Goal: Information Seeking & Learning: Find specific fact

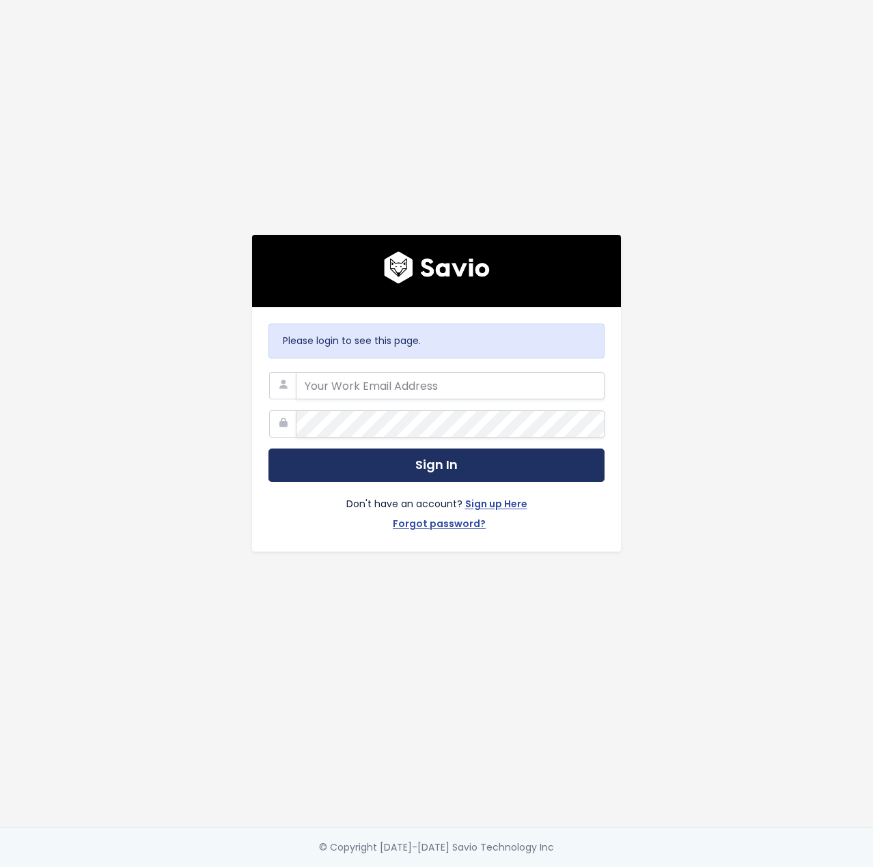
type input "jeff@storylane.io"
click at [434, 469] on button "Sign In" at bounding box center [436, 465] width 336 height 33
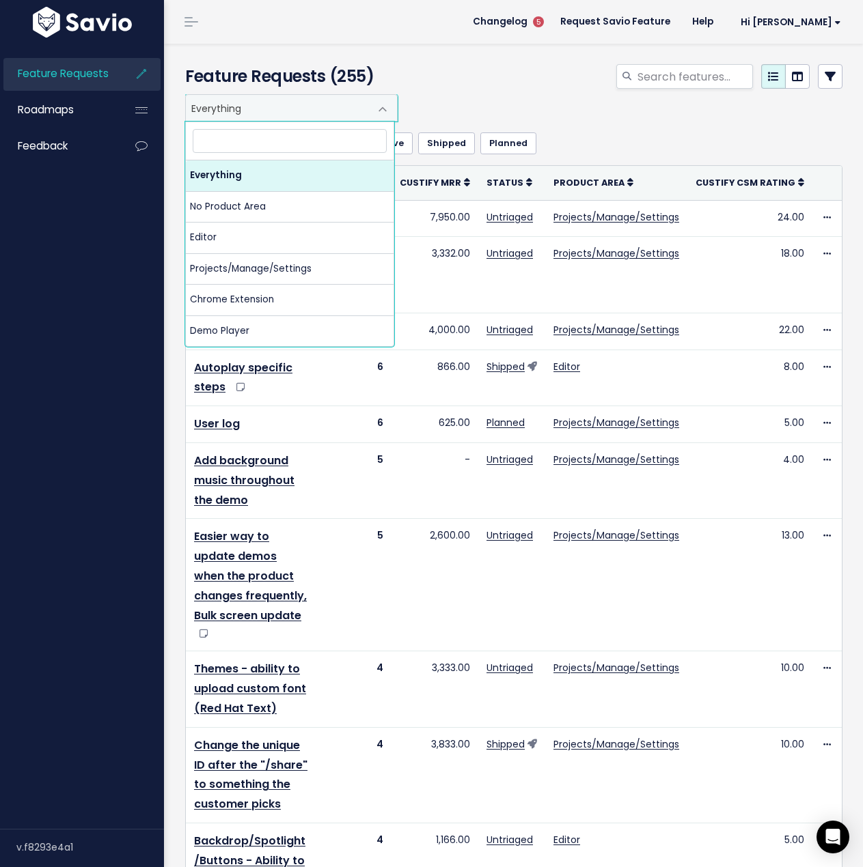
click at [320, 107] on span "Everything" at bounding box center [278, 108] width 184 height 26
click at [333, 106] on span "Everything" at bounding box center [278, 108] width 184 height 26
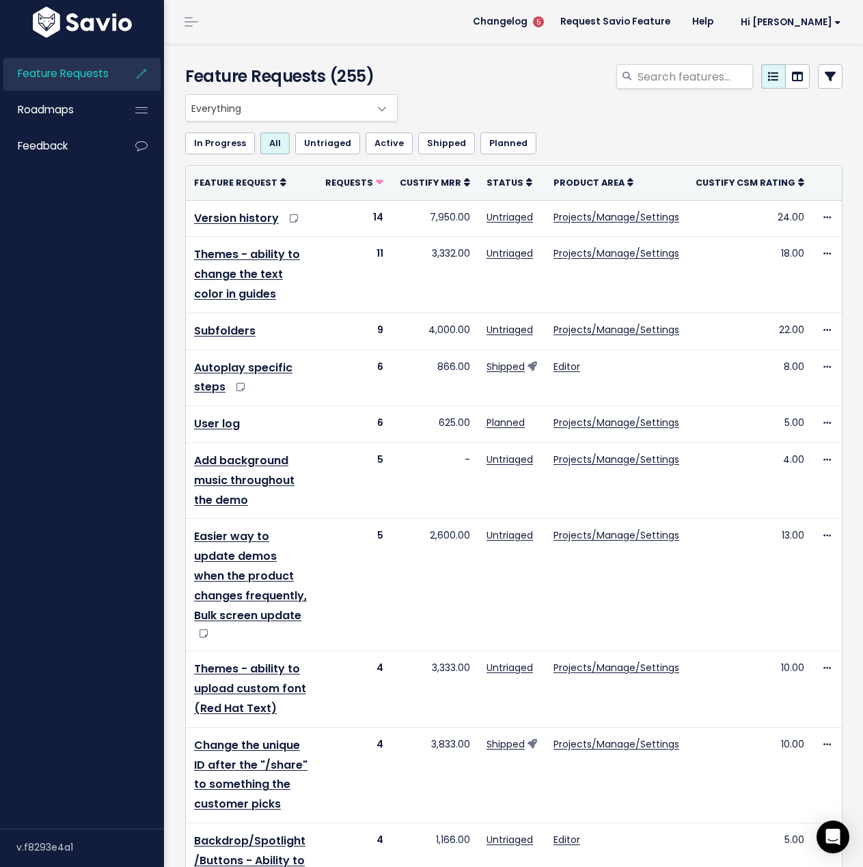
click at [346, 102] on span "Everything" at bounding box center [278, 108] width 184 height 26
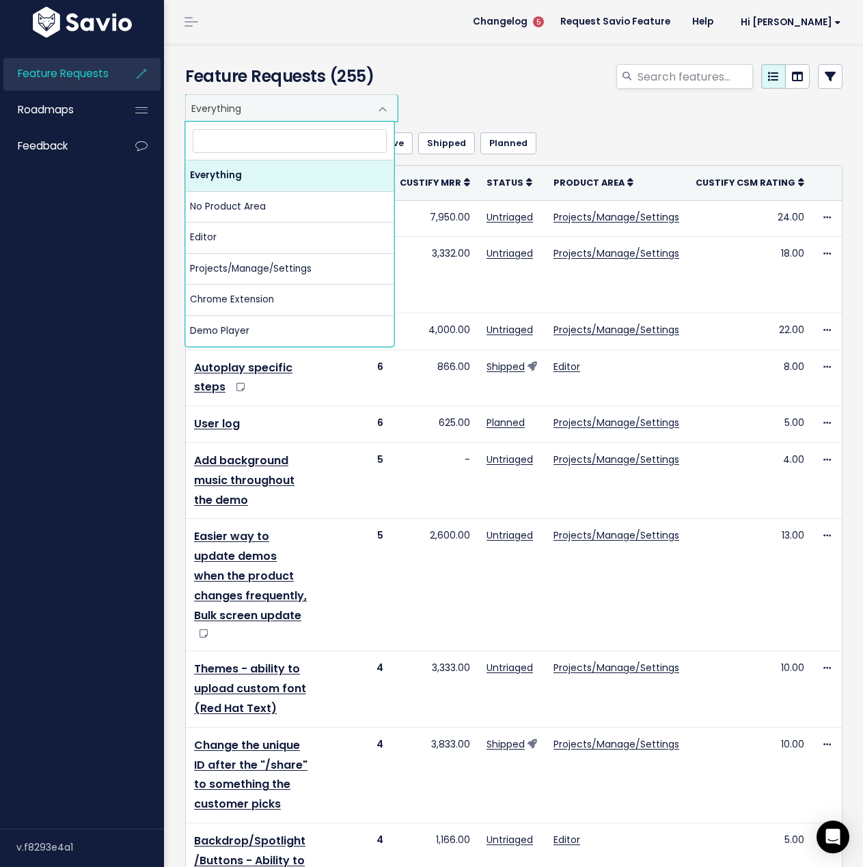
click at [454, 81] on div at bounding box center [627, 79] width 452 height 30
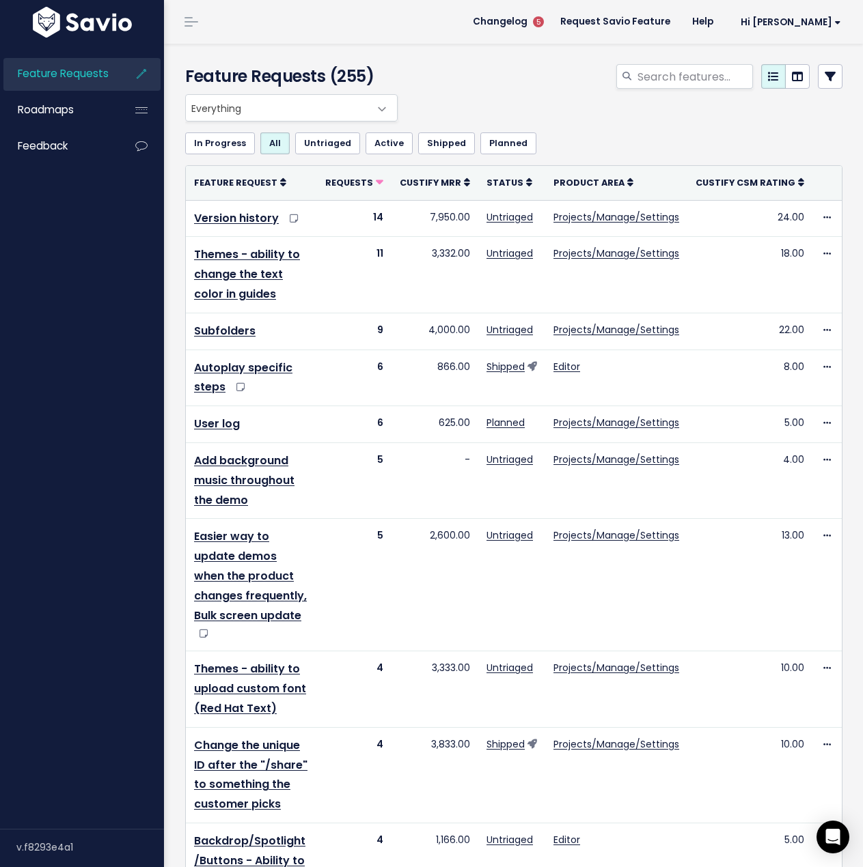
click at [150, 70] on icon at bounding box center [141, 73] width 25 height 31
click at [566, 109] on div "Everything No Product Area Editor Projects/Manage/Settings Chrome Extension Dem…" at bounding box center [510, 107] width 657 height 27
click at [824, 76] on icon at bounding box center [829, 76] width 11 height 11
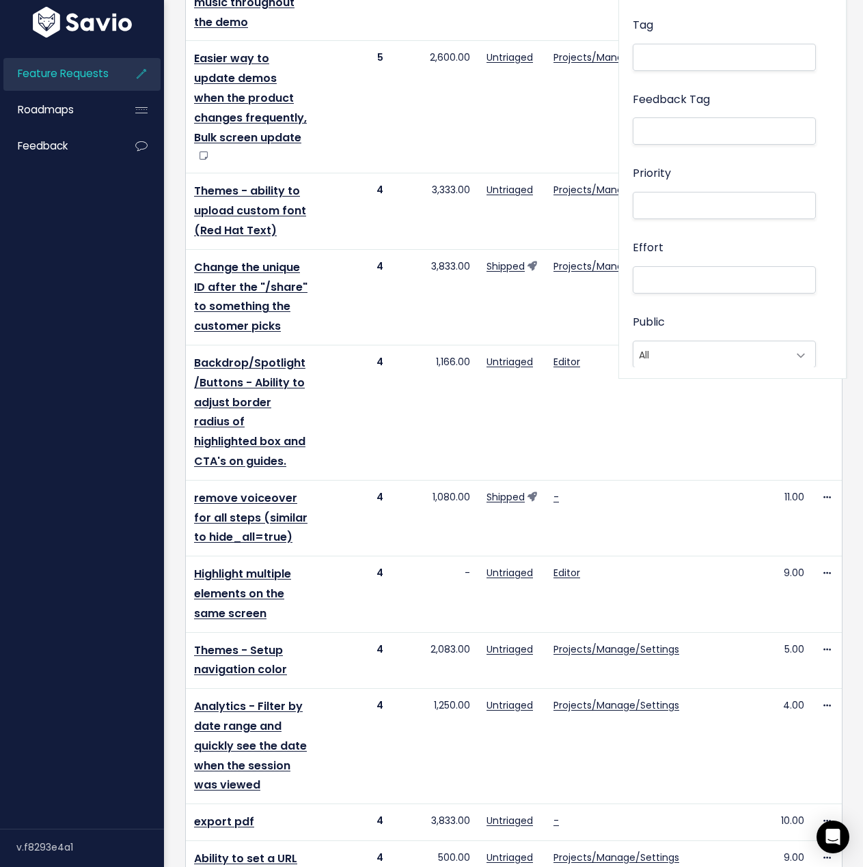
scroll to position [615, 0]
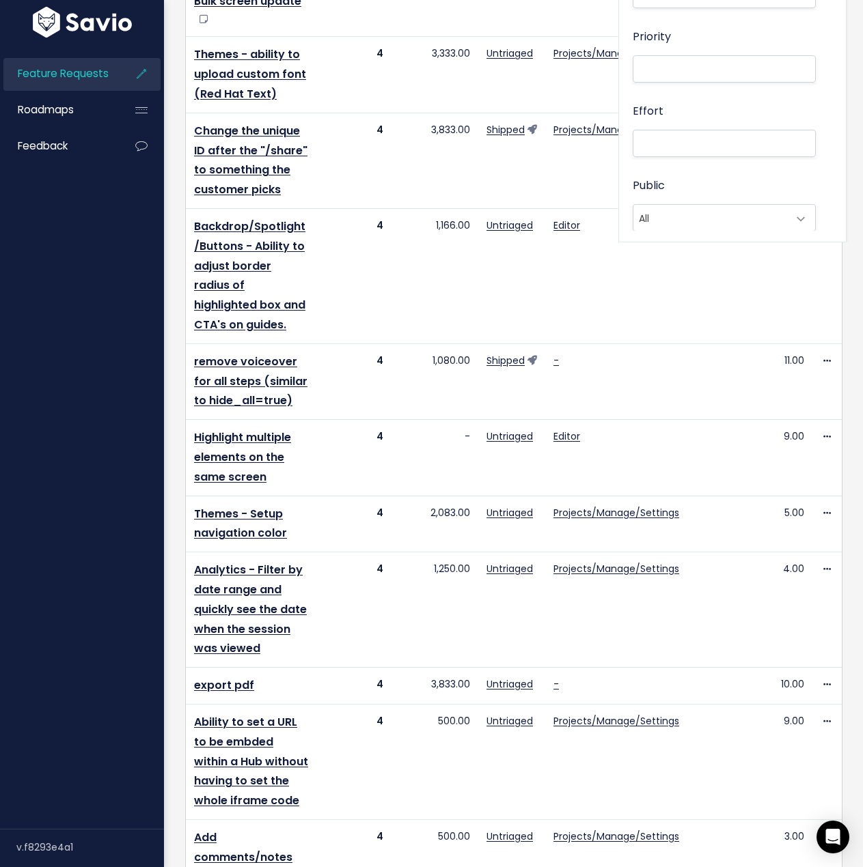
click at [100, 344] on div "Feature Requests Roadmaps Feedback" at bounding box center [82, 435] width 164 height 788
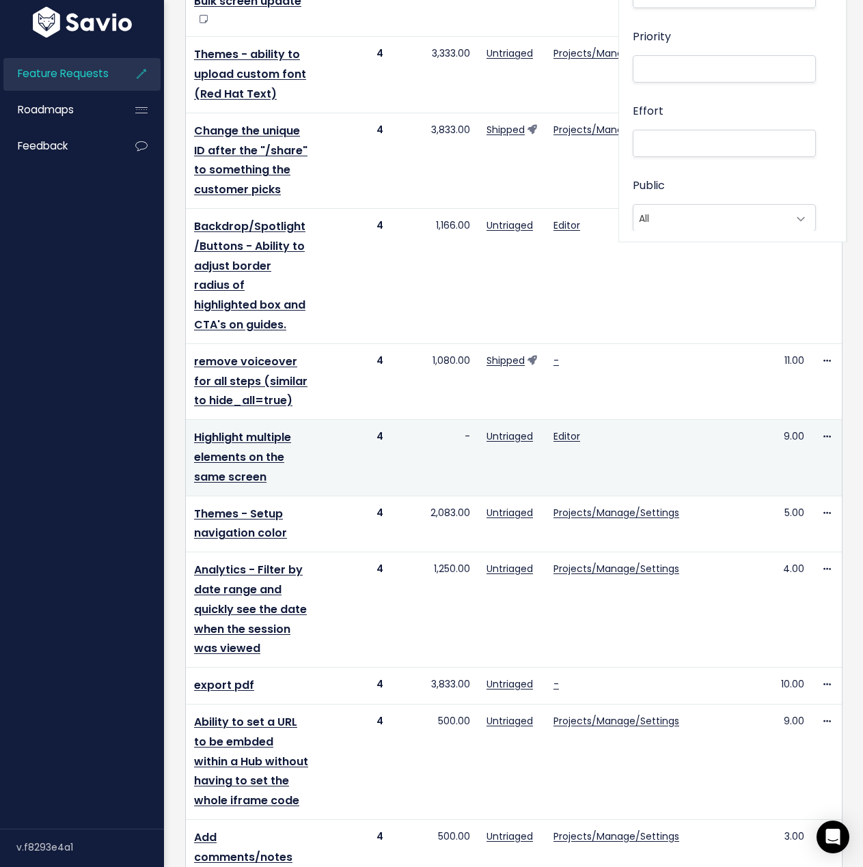
click at [605, 465] on td "Editor" at bounding box center [616, 458] width 142 height 76
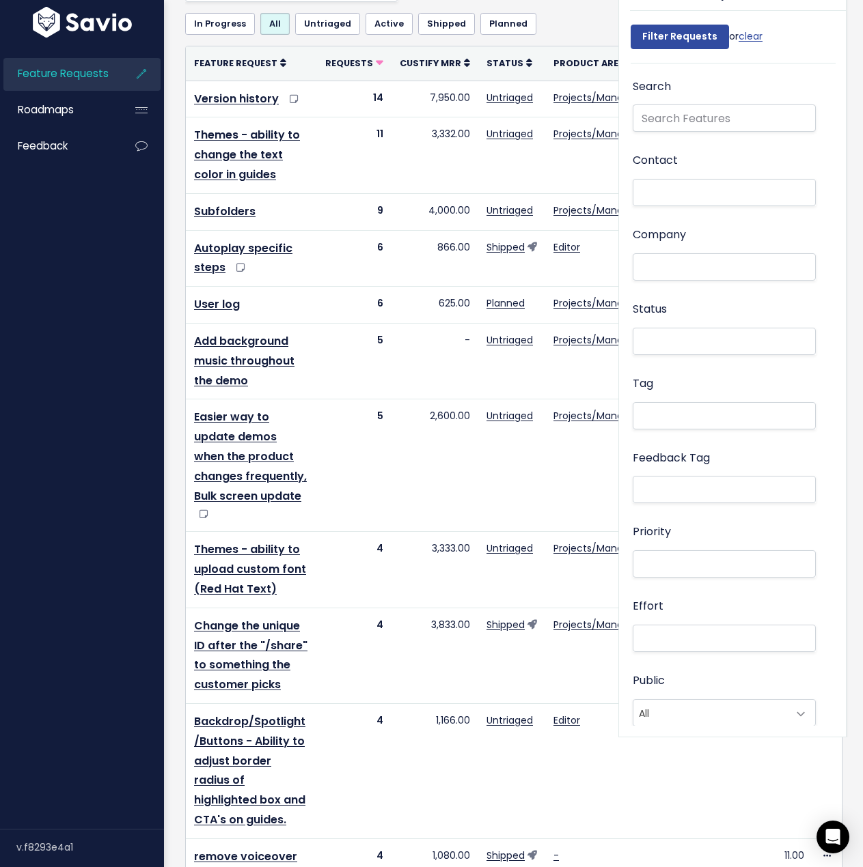
scroll to position [0, 0]
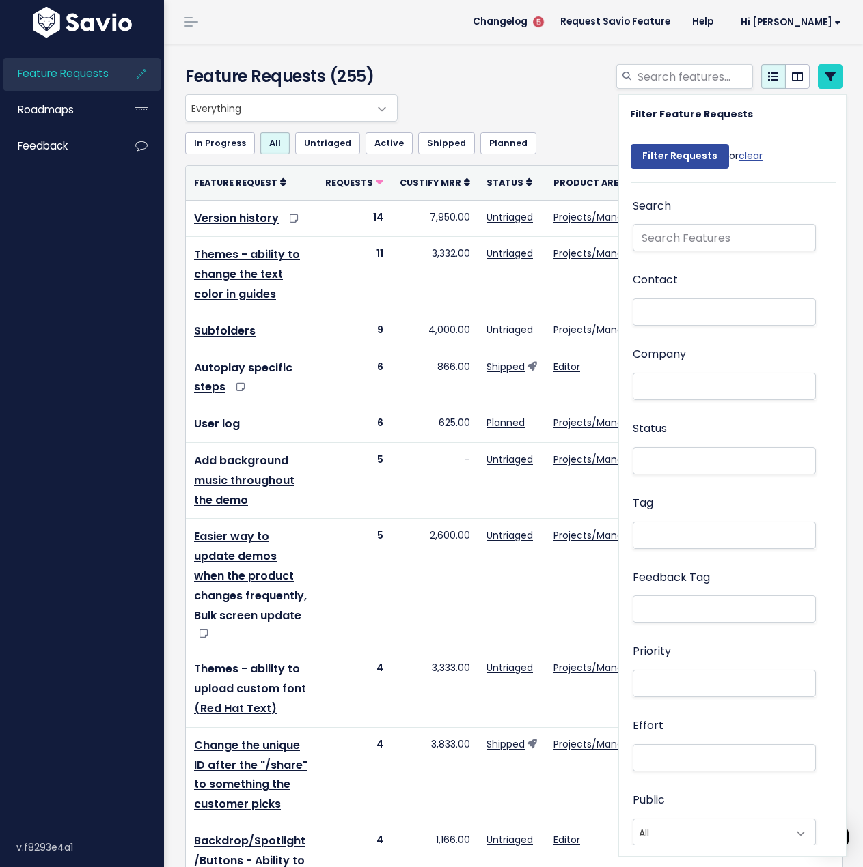
click at [833, 84] on div at bounding box center [627, 79] width 452 height 30
click at [824, 76] on icon at bounding box center [829, 76] width 11 height 11
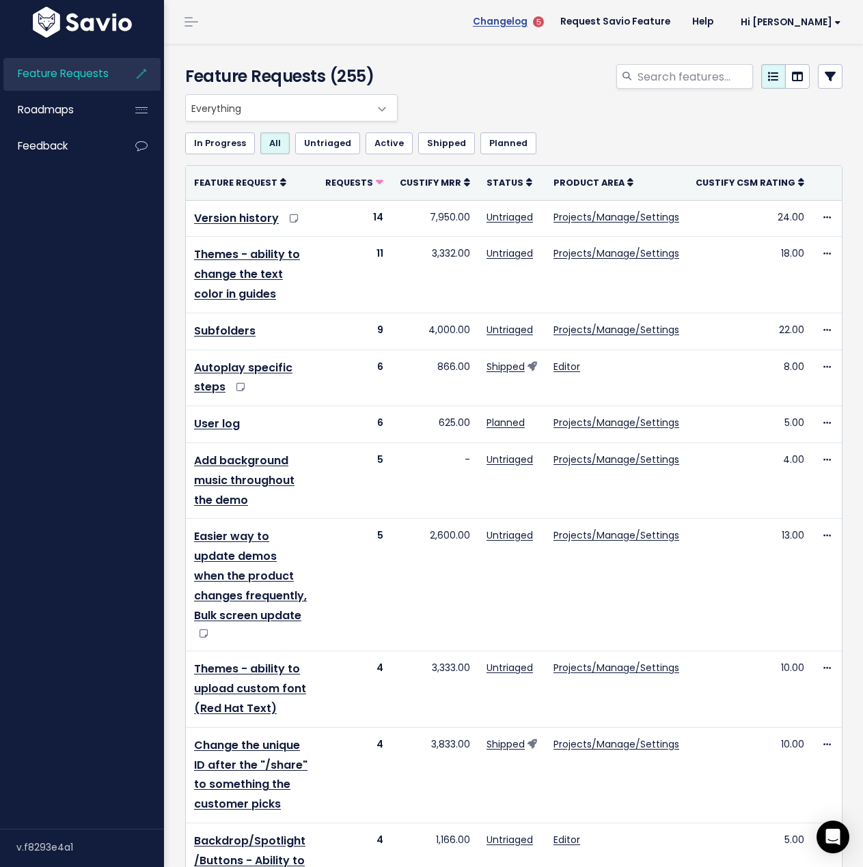
click at [527, 23] on span "Changelog" at bounding box center [500, 22] width 55 height 10
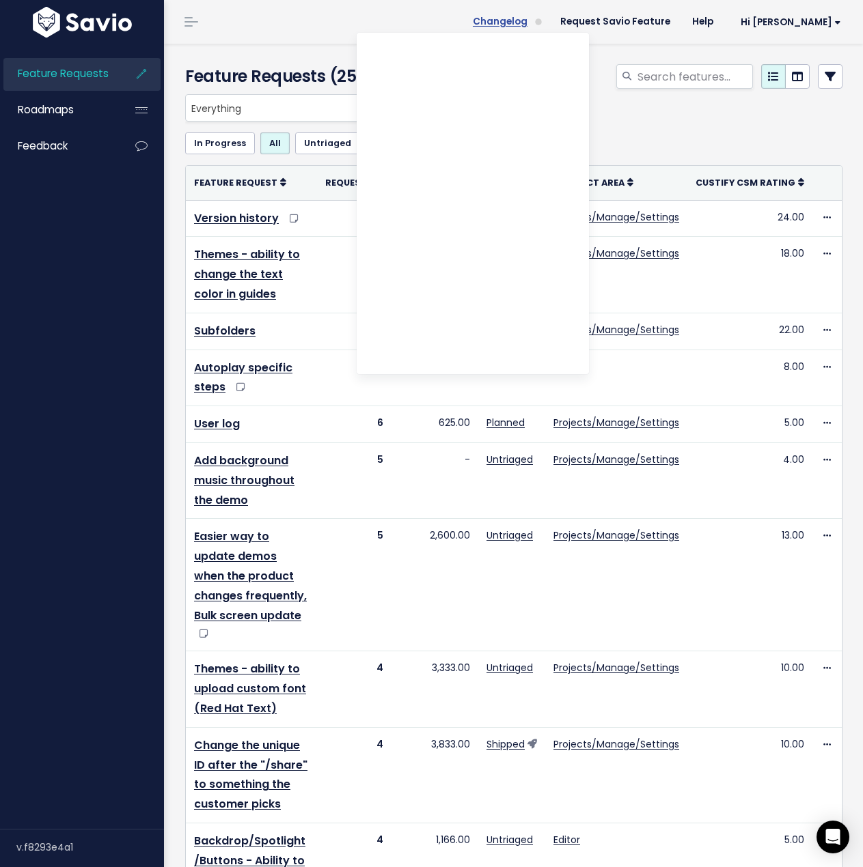
click at [527, 23] on span "Changelog" at bounding box center [500, 22] width 55 height 10
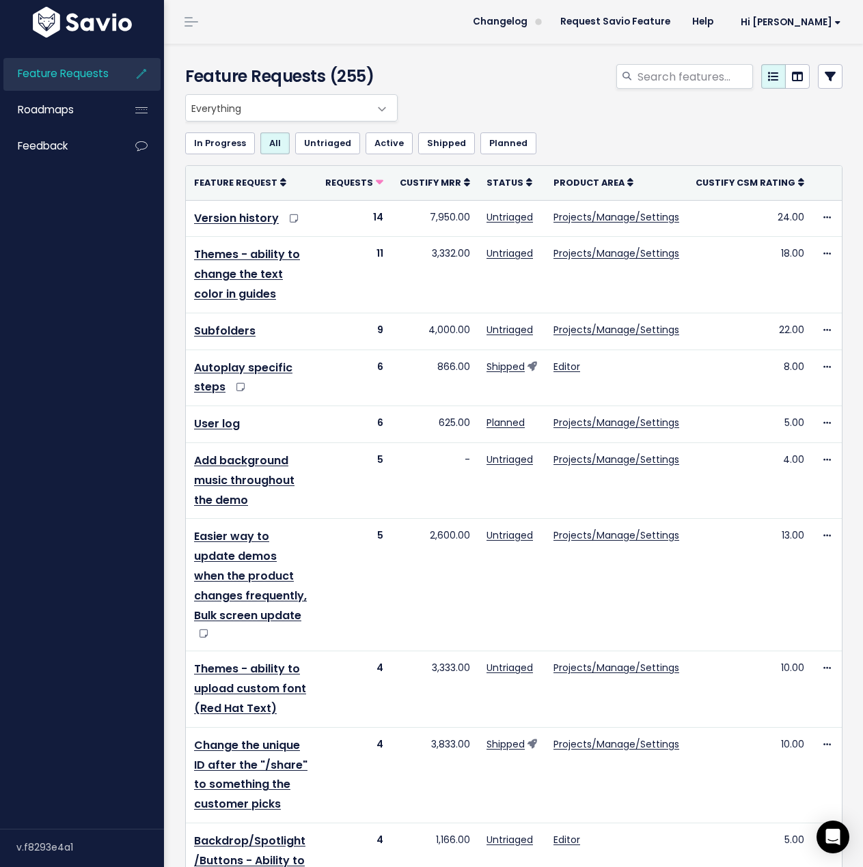
click at [193, 25] on link at bounding box center [191, 22] width 22 height 12
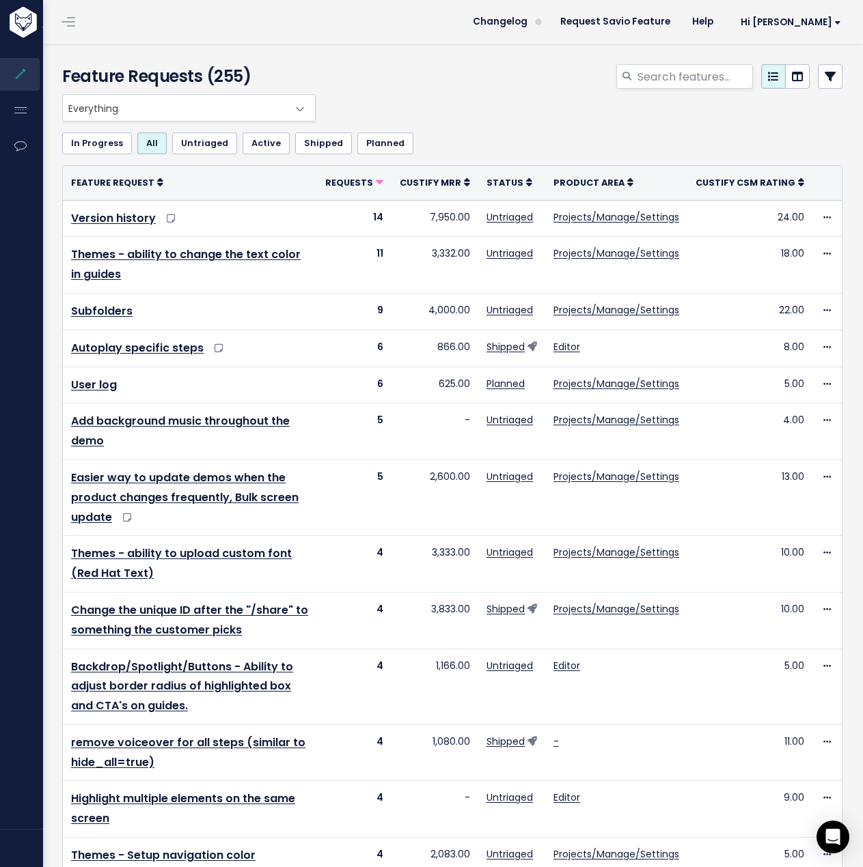
click at [74, 27] on link at bounding box center [68, 22] width 22 height 12
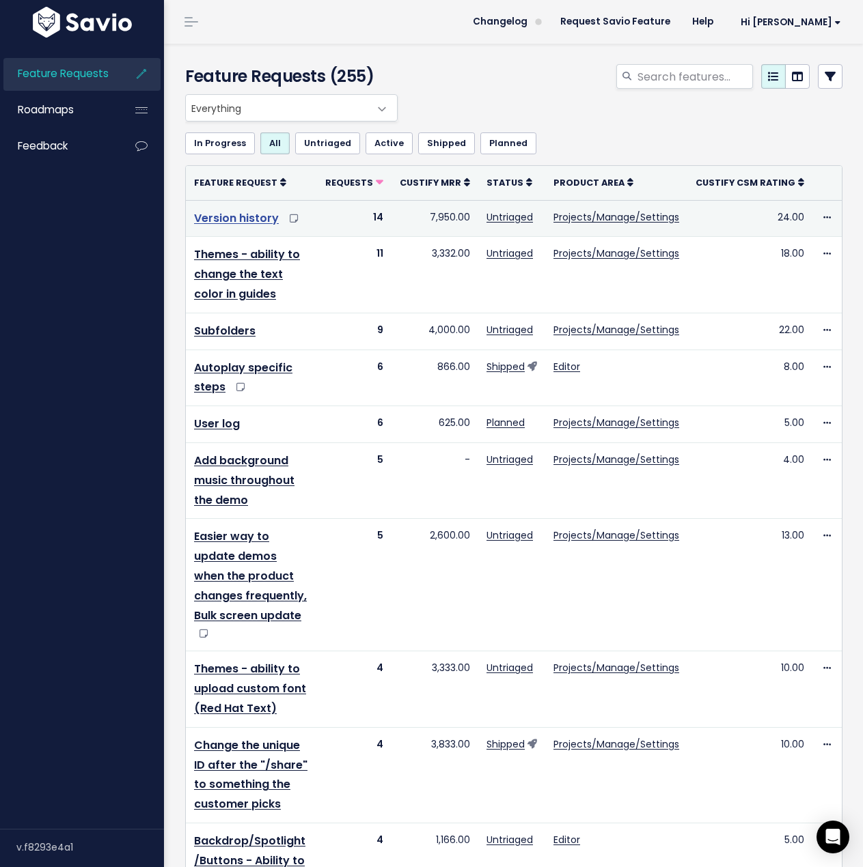
click at [261, 214] on link "Version history" at bounding box center [236, 218] width 85 height 16
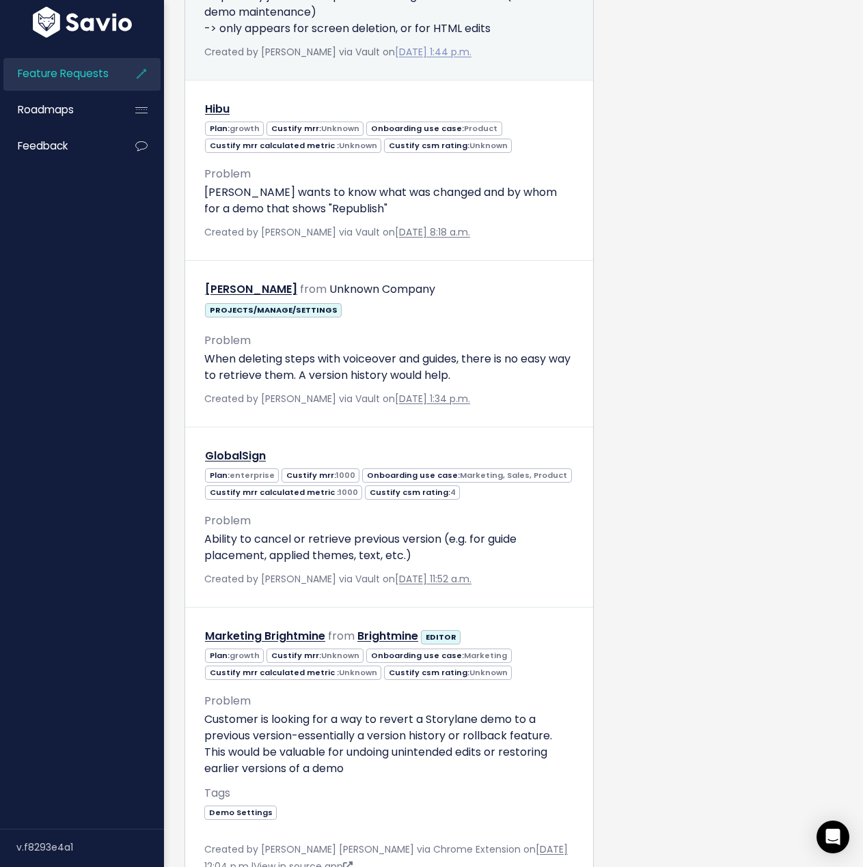
scroll to position [820, 0]
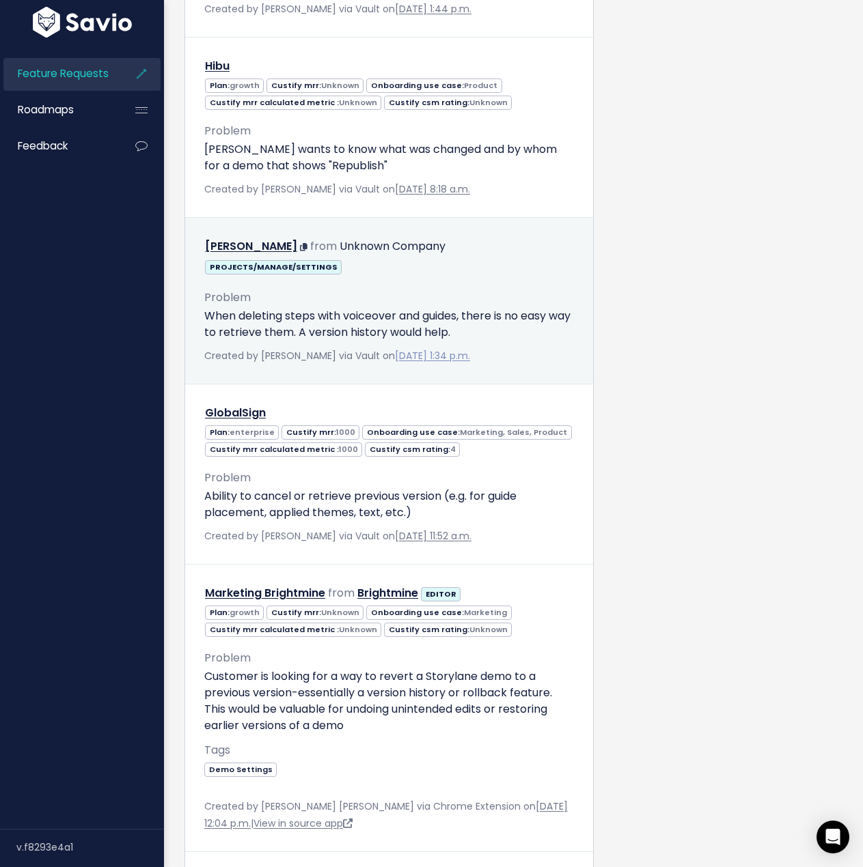
click at [443, 349] on link "Aug. 11, 2025, 1:34 p.m." at bounding box center [432, 356] width 75 height 14
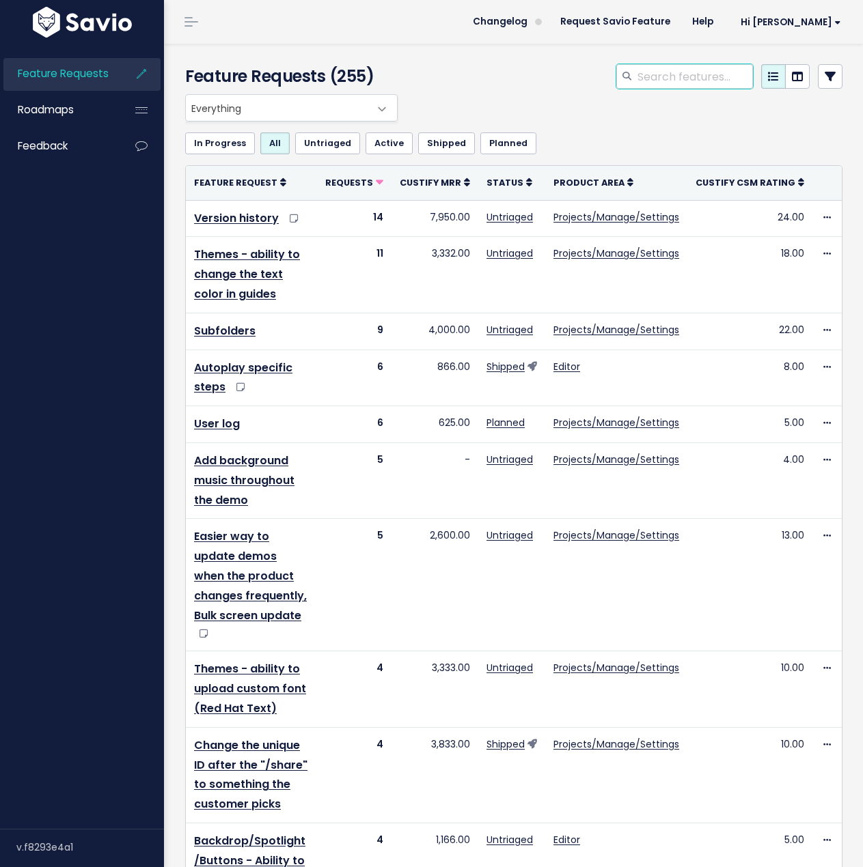
click at [644, 75] on input "search" at bounding box center [694, 76] width 117 height 25
type input "analytics"
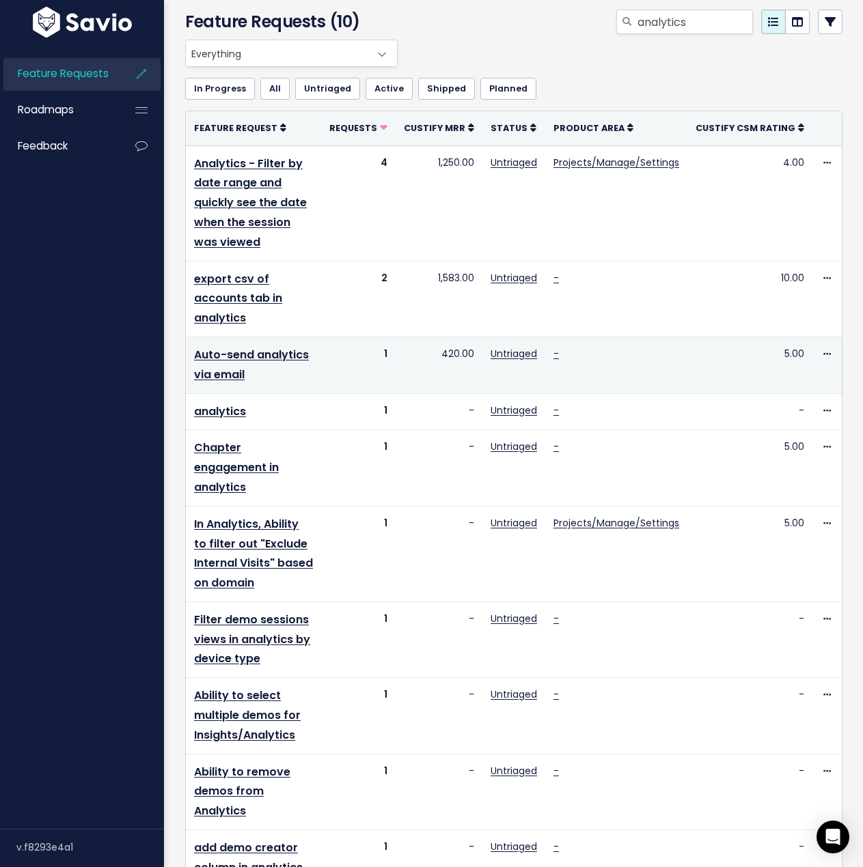
scroll to position [117, 0]
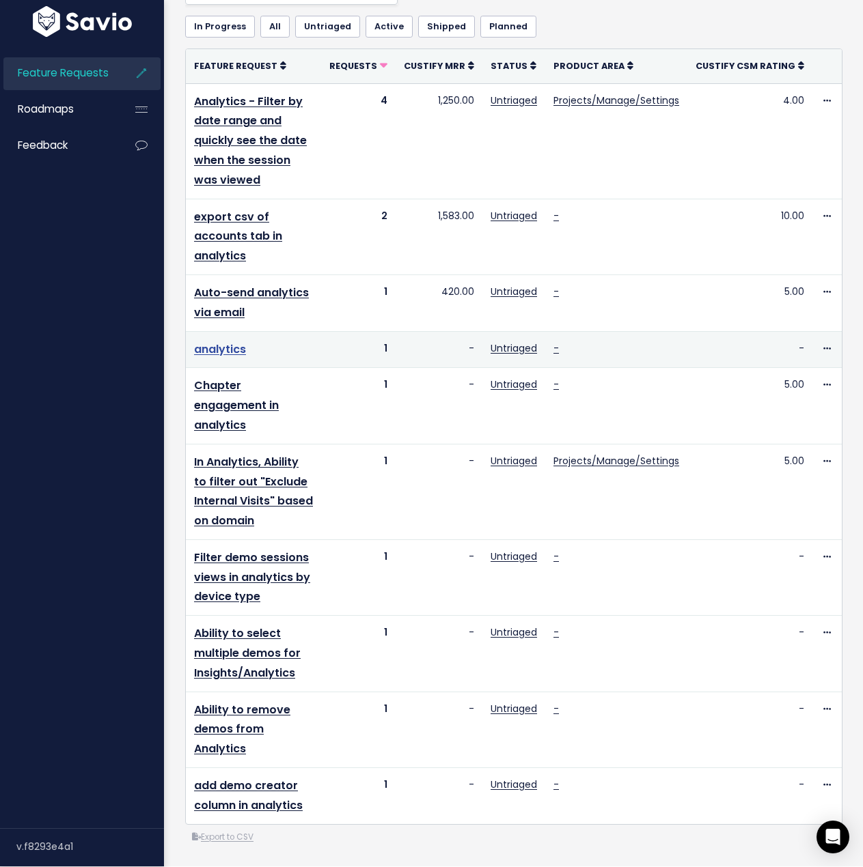
click at [233, 354] on link "analytics" at bounding box center [220, 350] width 52 height 16
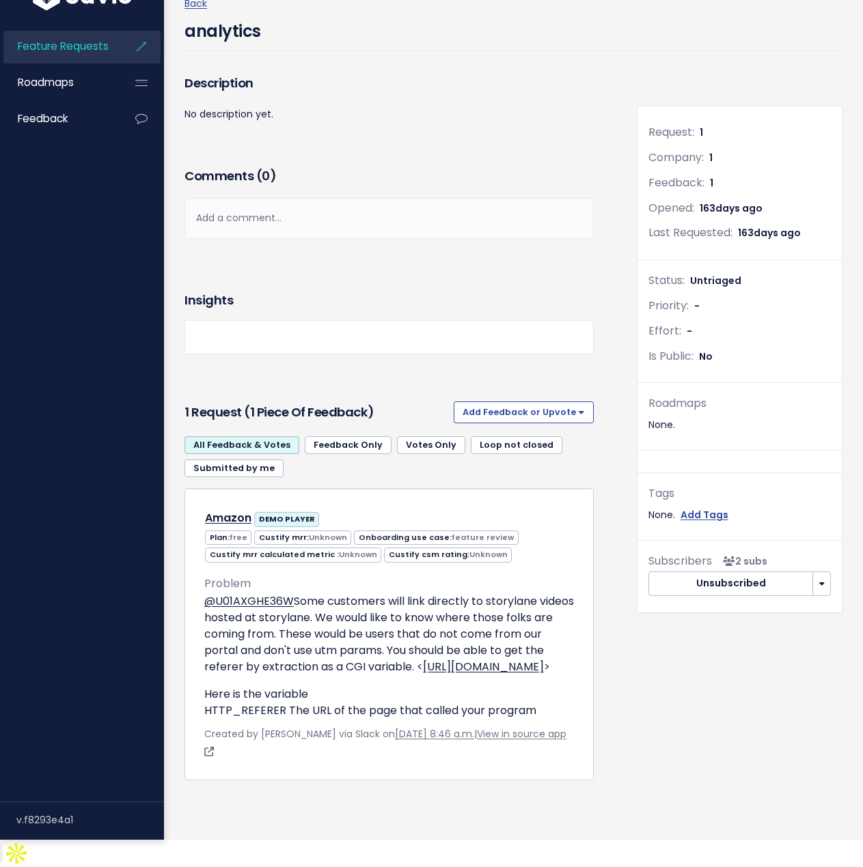
scroll to position [79, 0]
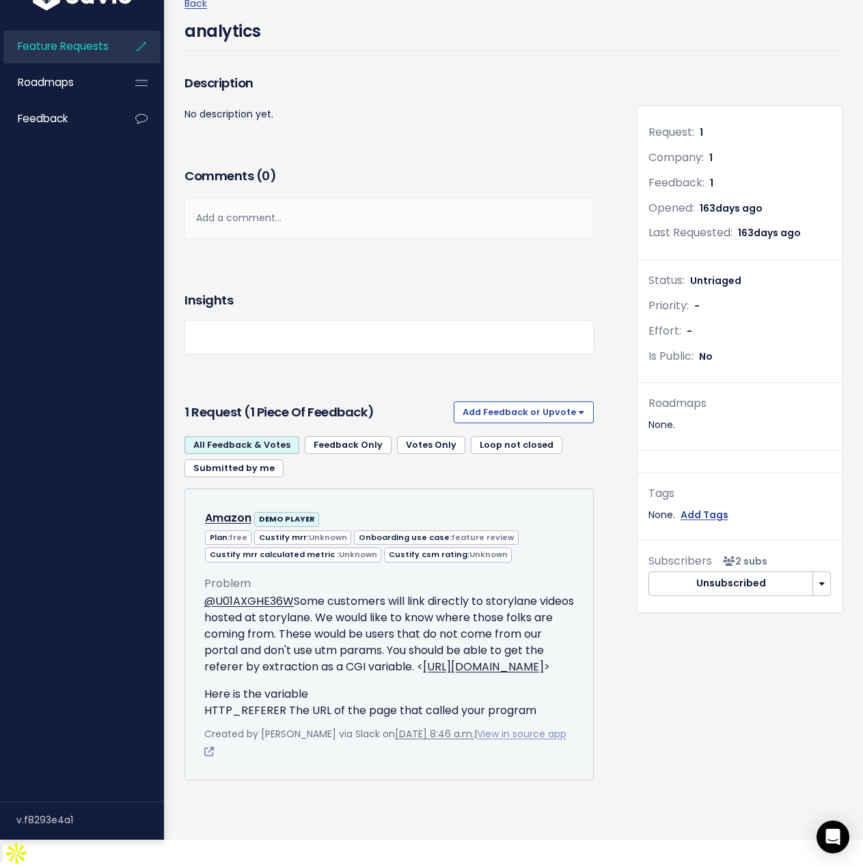
click at [512, 744] on link "View in source app" at bounding box center [385, 742] width 362 height 31
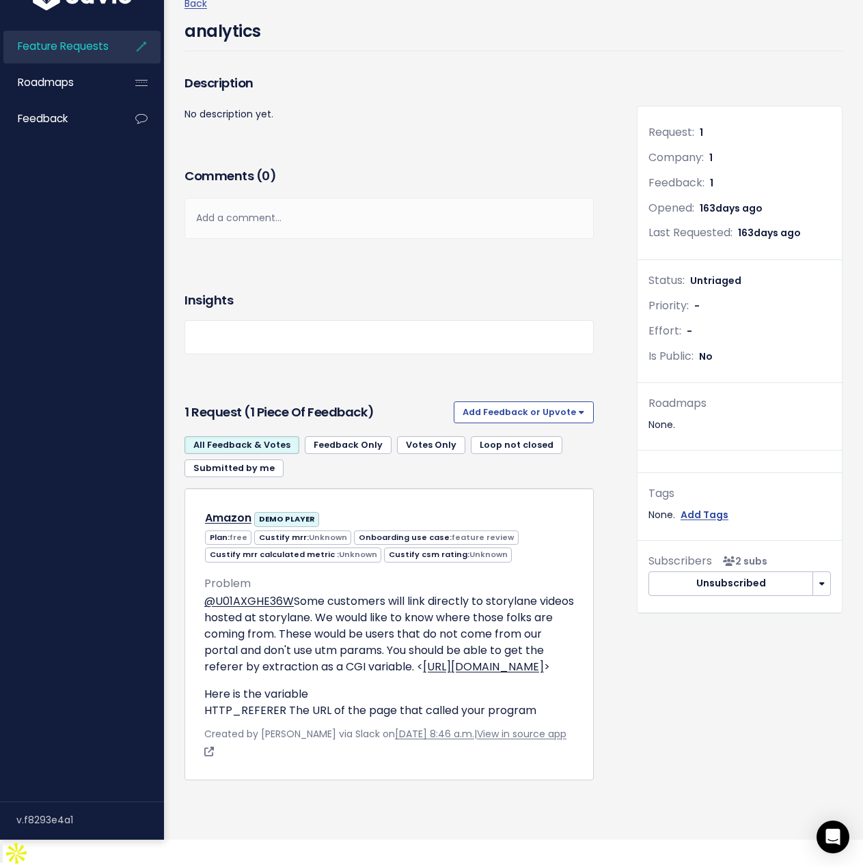
click at [330, 115] on div "Description No description yet." at bounding box center [389, 118] width 430 height 92
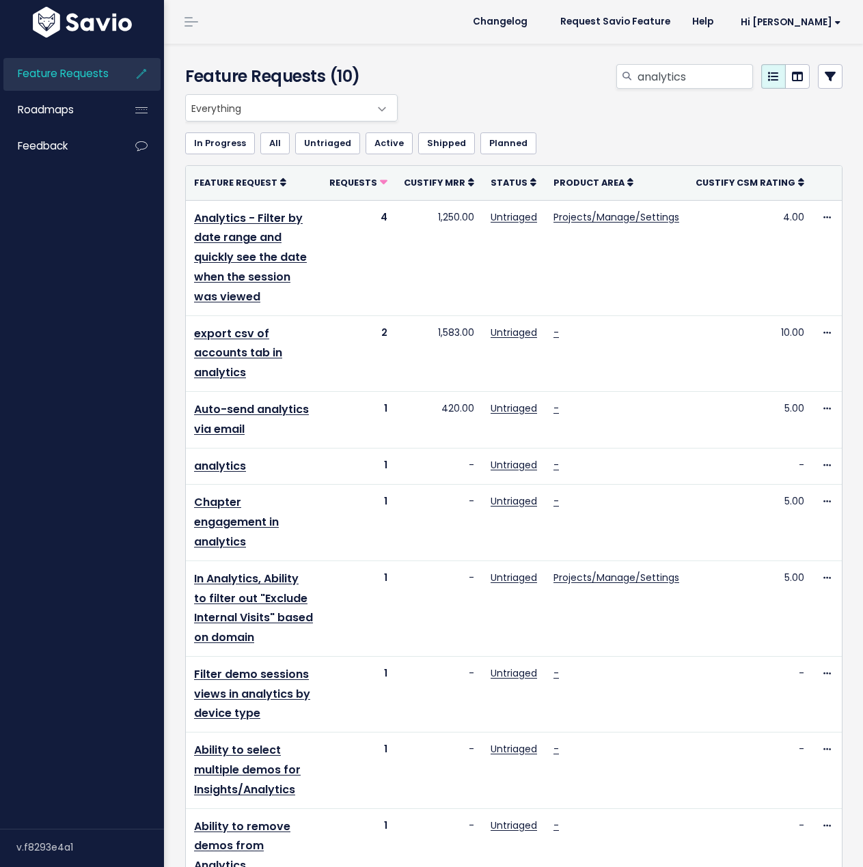
scroll to position [117, 0]
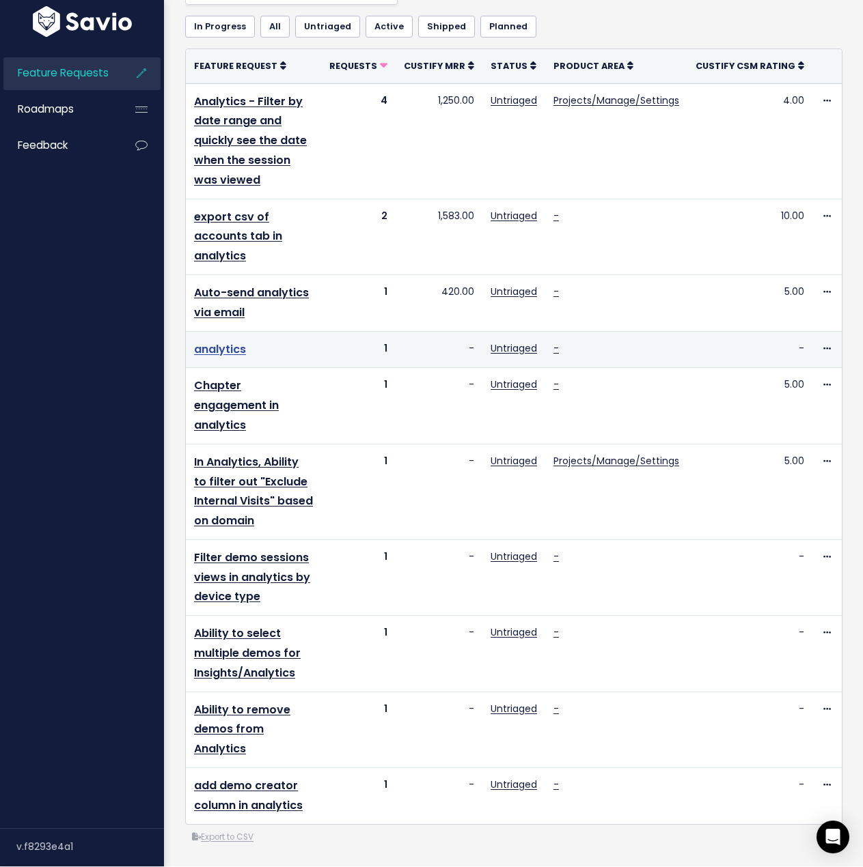
click at [223, 350] on link "analytics" at bounding box center [220, 350] width 52 height 16
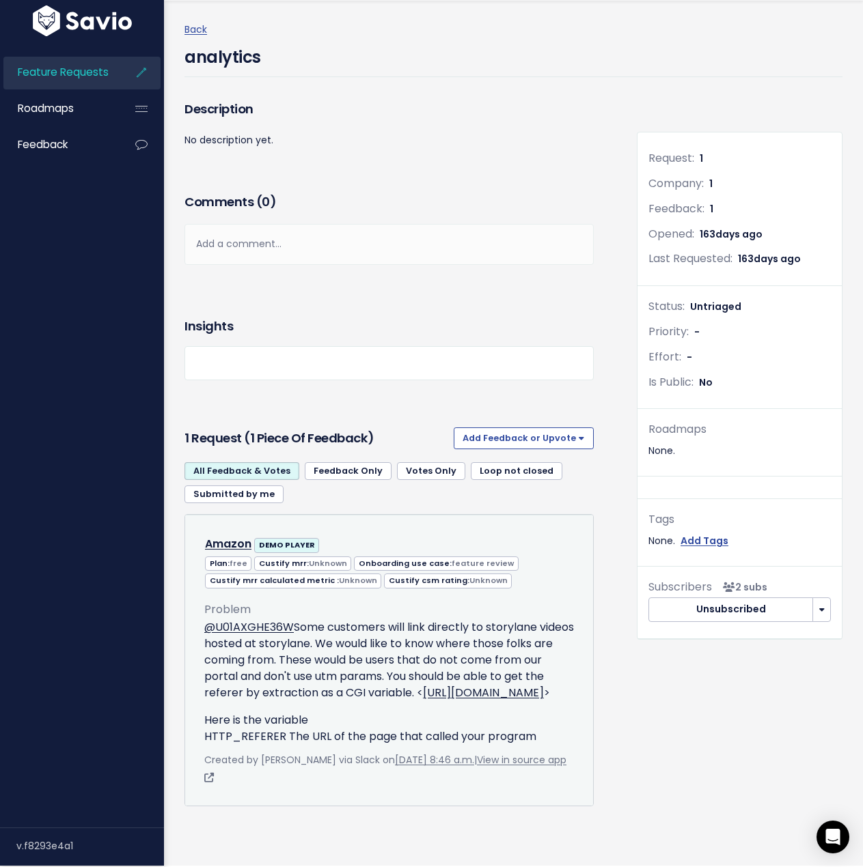
scroll to position [10, 0]
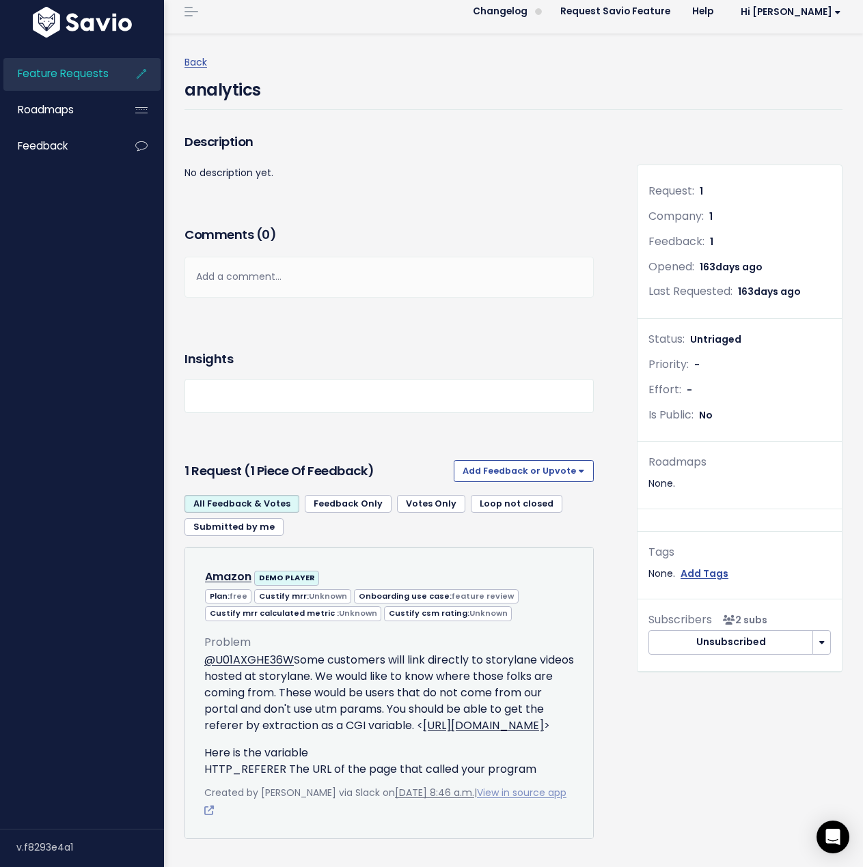
click at [520, 808] on link "View in source app" at bounding box center [385, 801] width 362 height 31
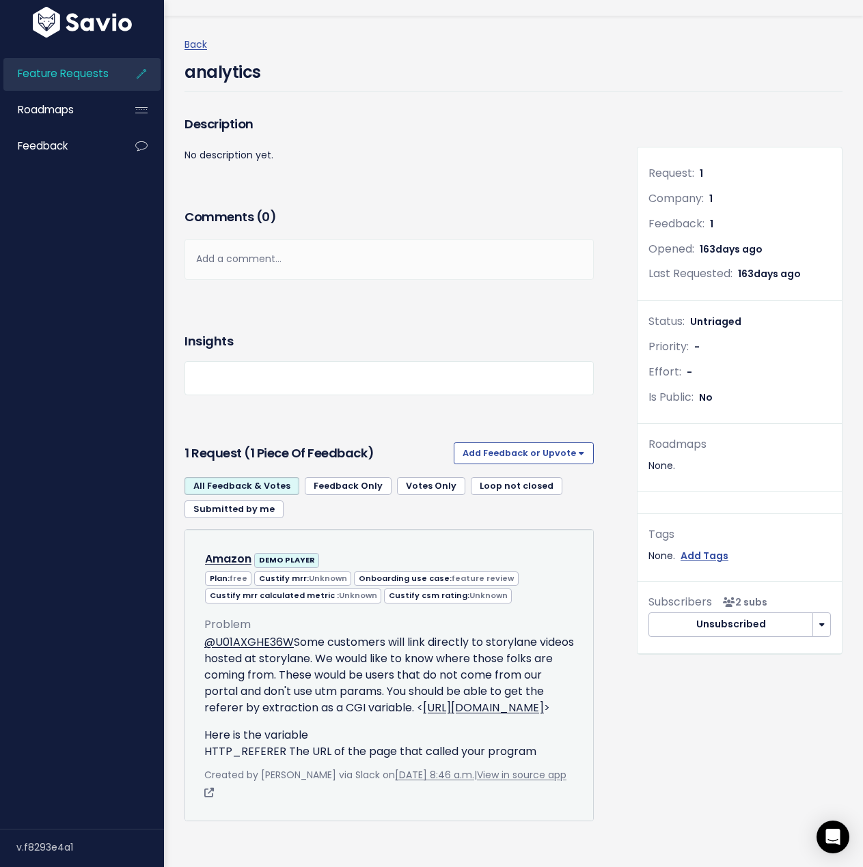
scroll to position [79, 0]
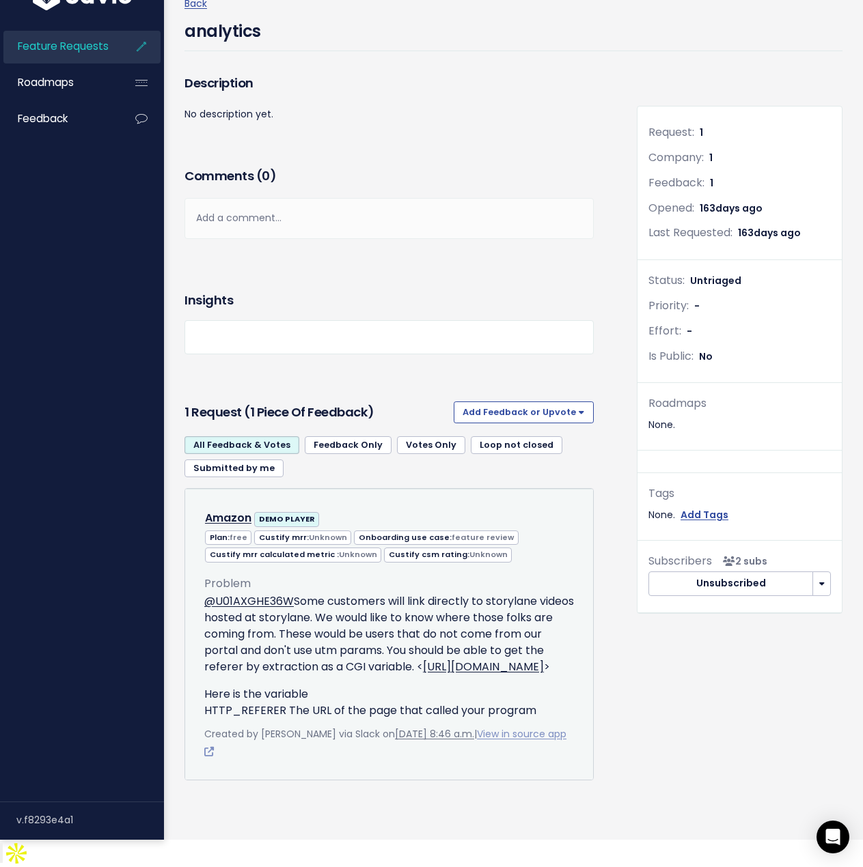
click at [516, 742] on link "View in source app" at bounding box center [385, 742] width 362 height 31
